Goal: Information Seeking & Learning: Learn about a topic

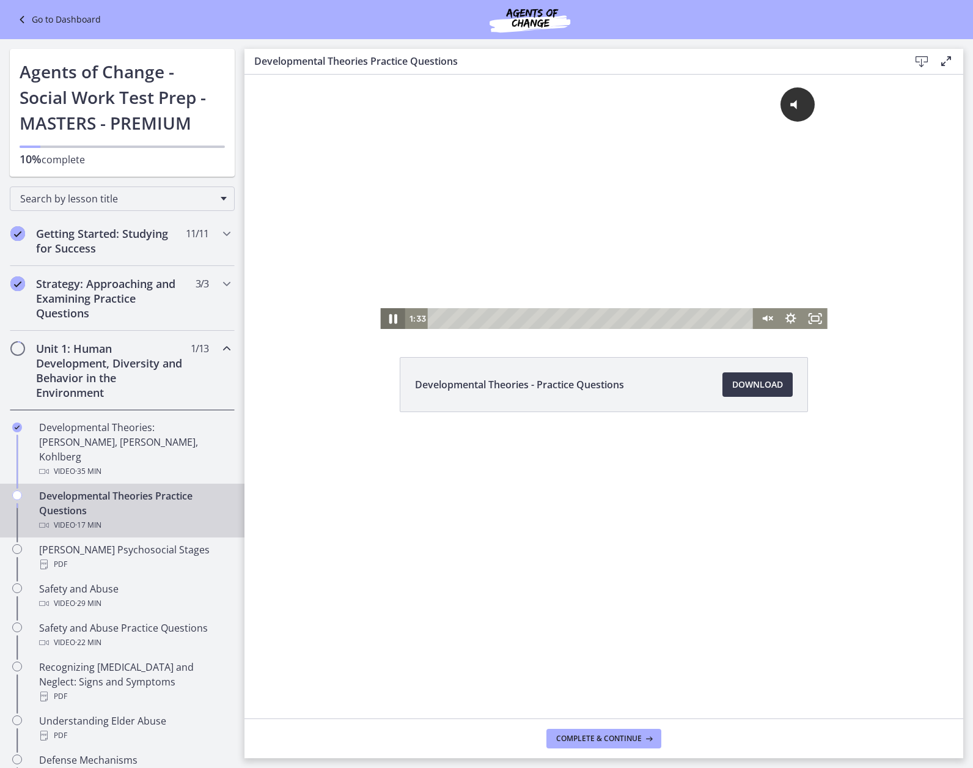
click at [390, 320] on icon "Pause" at bounding box center [393, 319] width 8 height 10
click at [439, 317] on div "0:08" at bounding box center [592, 318] width 311 height 21
click at [387, 314] on icon "Play Video" at bounding box center [393, 318] width 24 height 21
click at [774, 320] on icon "Unmute" at bounding box center [766, 318] width 29 height 25
click at [768, 282] on div "Volume" at bounding box center [766, 274] width 24 height 67
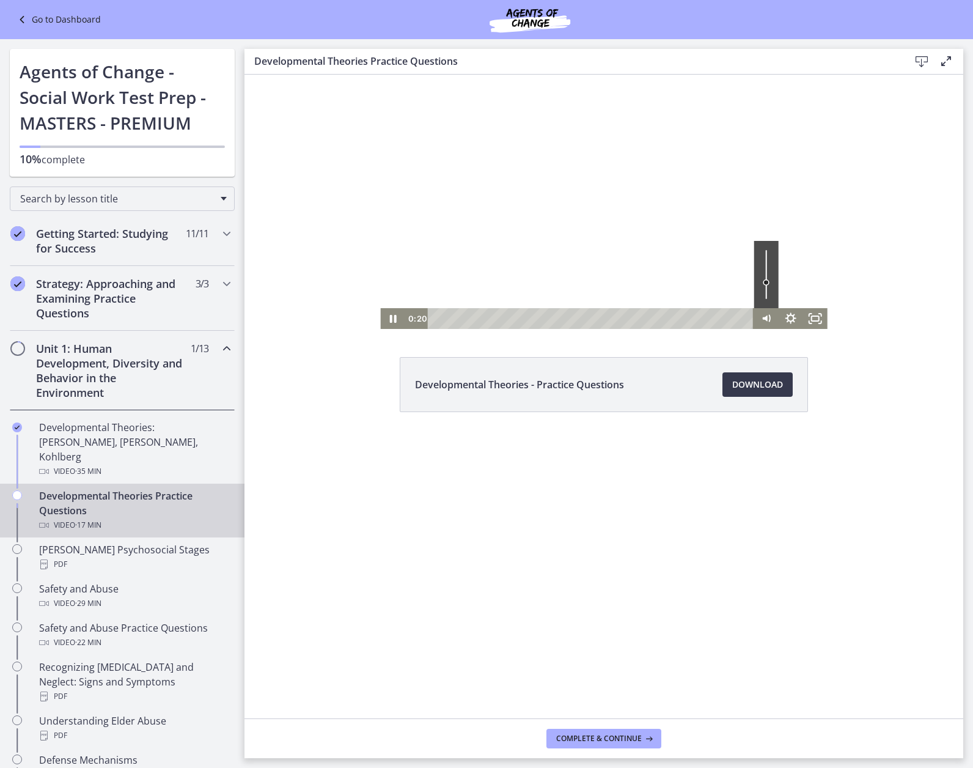
click at [768, 277] on div "Volume" at bounding box center [766, 274] width 24 height 67
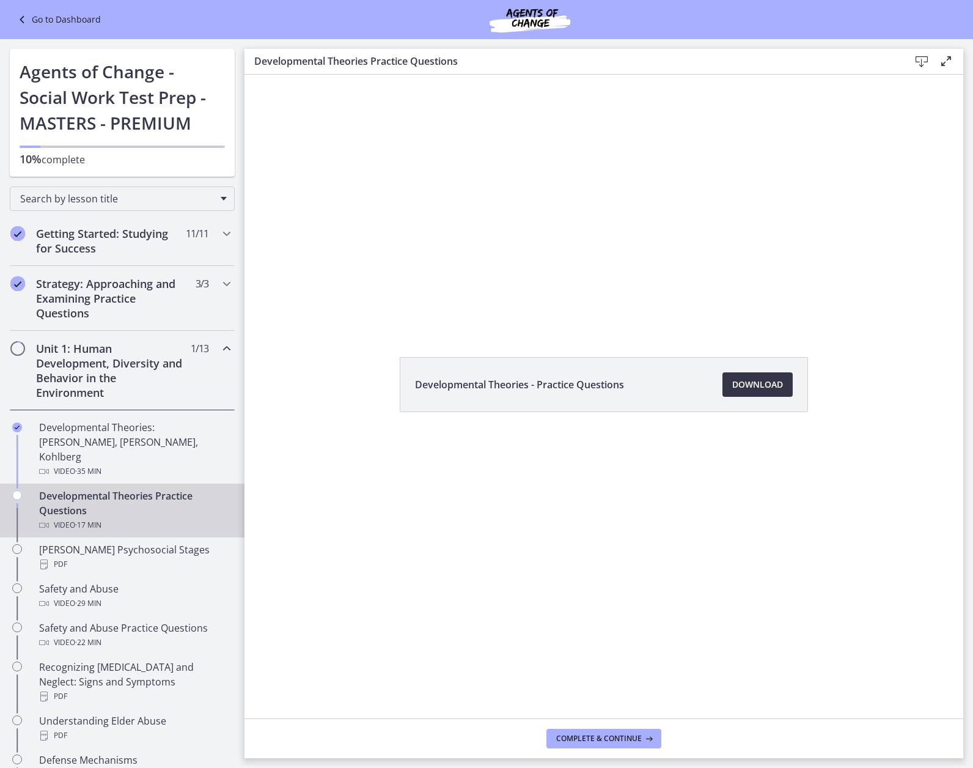
click at [746, 385] on span "Download Opens in a new window" at bounding box center [757, 384] width 51 height 15
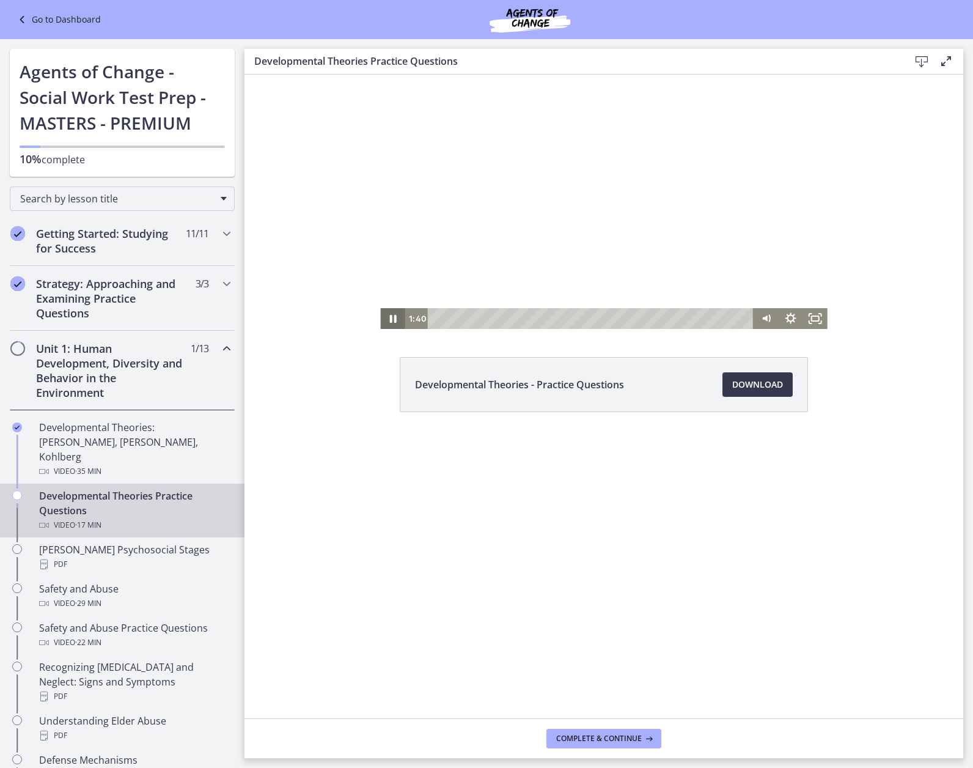
click at [400, 318] on icon "Pause" at bounding box center [392, 318] width 24 height 21
